Goal: Task Accomplishment & Management: Use online tool/utility

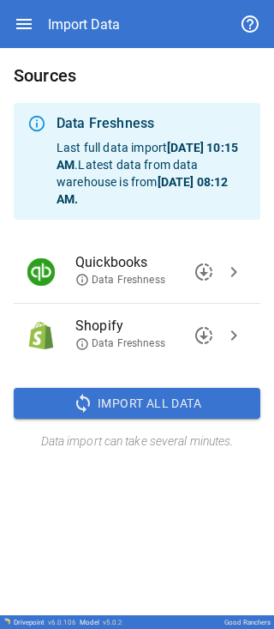
click at [89, 9] on button "sync Import All Data" at bounding box center [137, 403] width 247 height 31
click at [11, 9] on div "Import Data" at bounding box center [137, 24] width 274 height 48
click at [23, 9] on icon "button" at bounding box center [23, 24] width 15 height 10
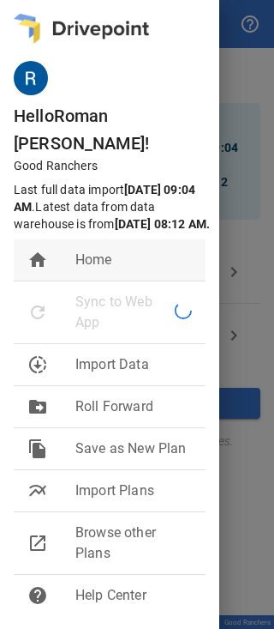
click at [89, 9] on span "Home" at bounding box center [133, 260] width 117 height 21
